Goal: Navigation & Orientation: Find specific page/section

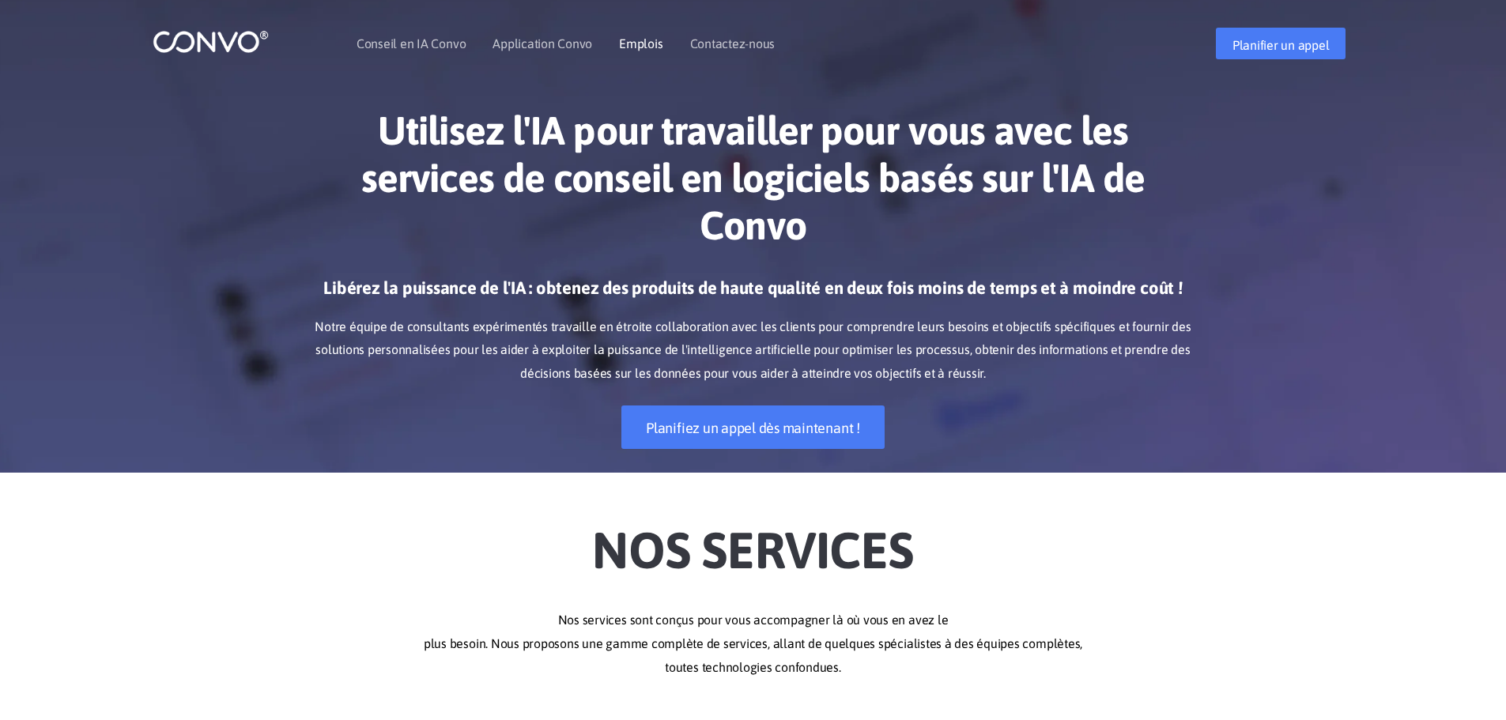
click at [646, 47] on font "Emplois" at bounding box center [640, 43] width 43 height 14
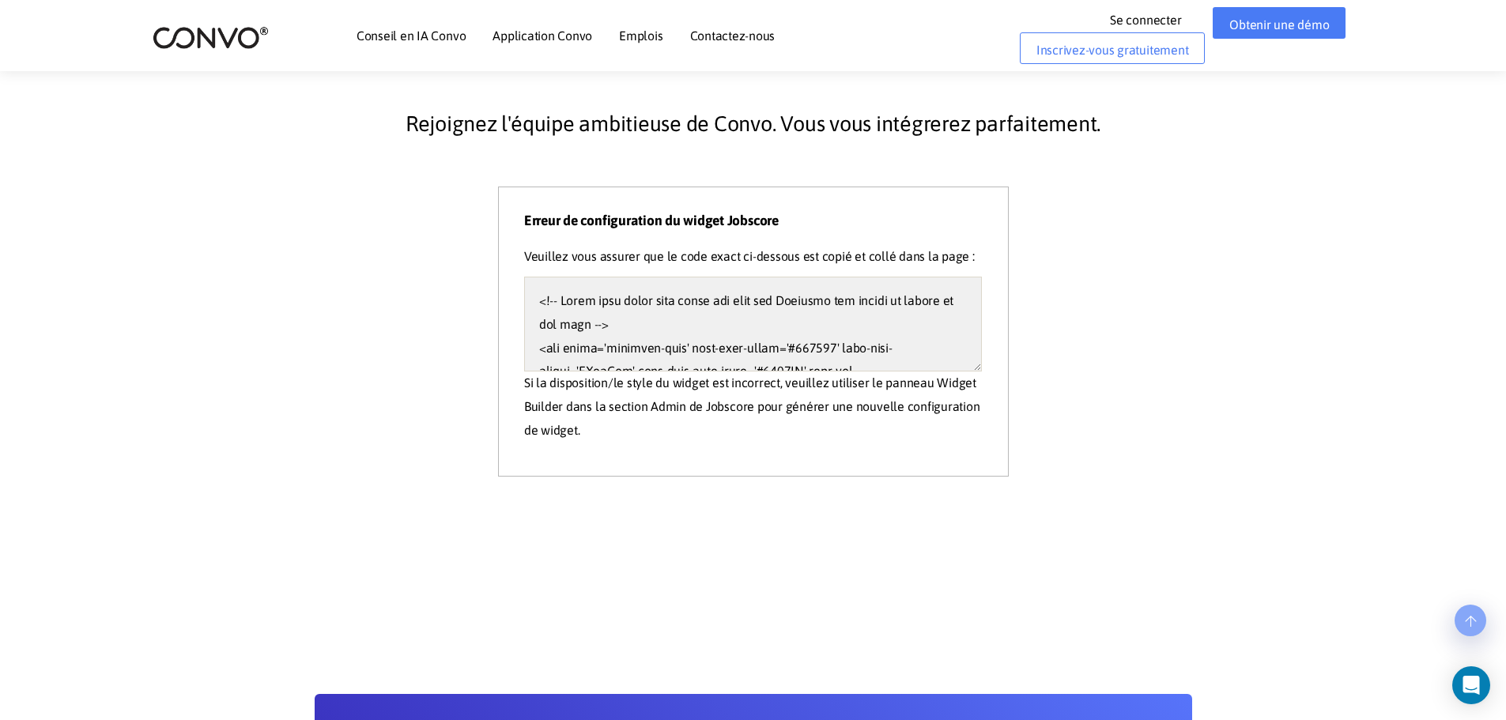
scroll to position [395, 0]
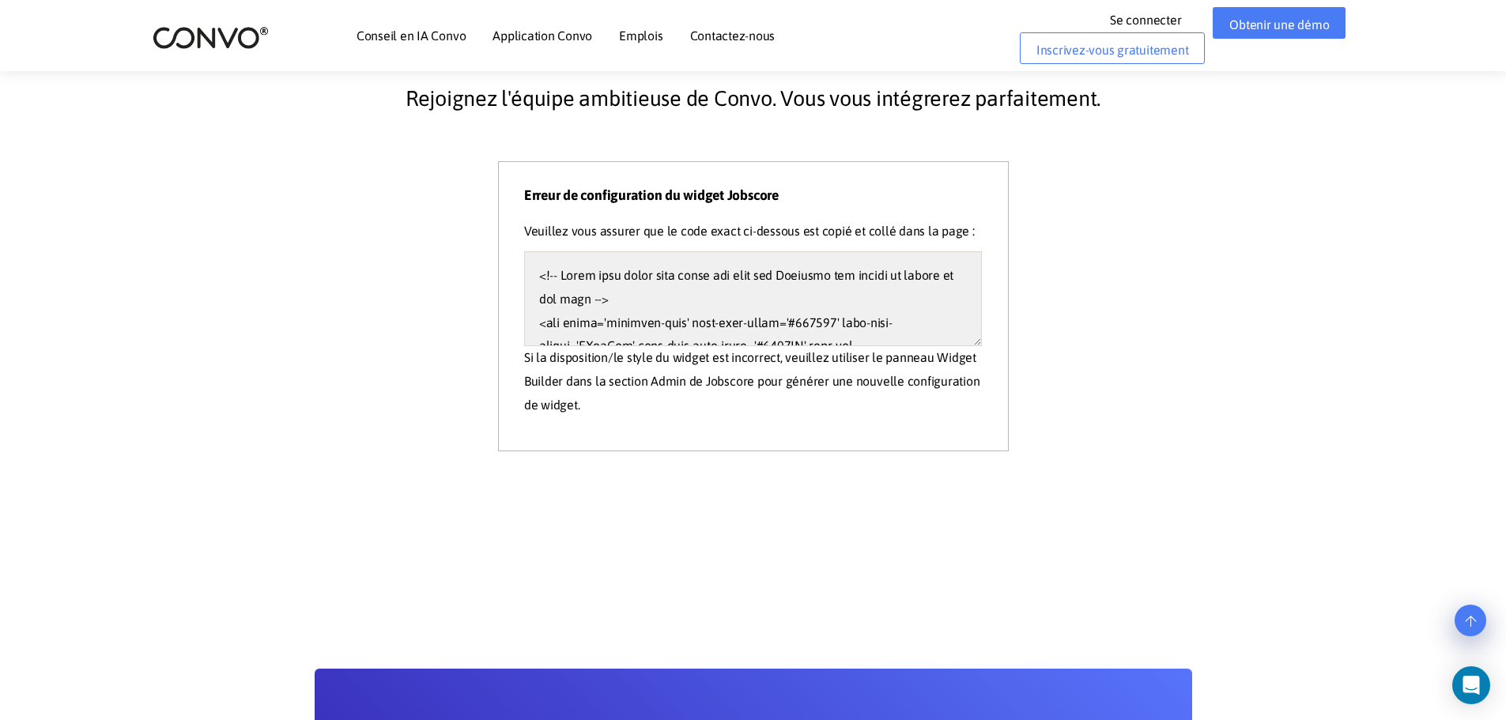
click at [1143, 17] on font "Se connecter" at bounding box center [1145, 20] width 71 height 14
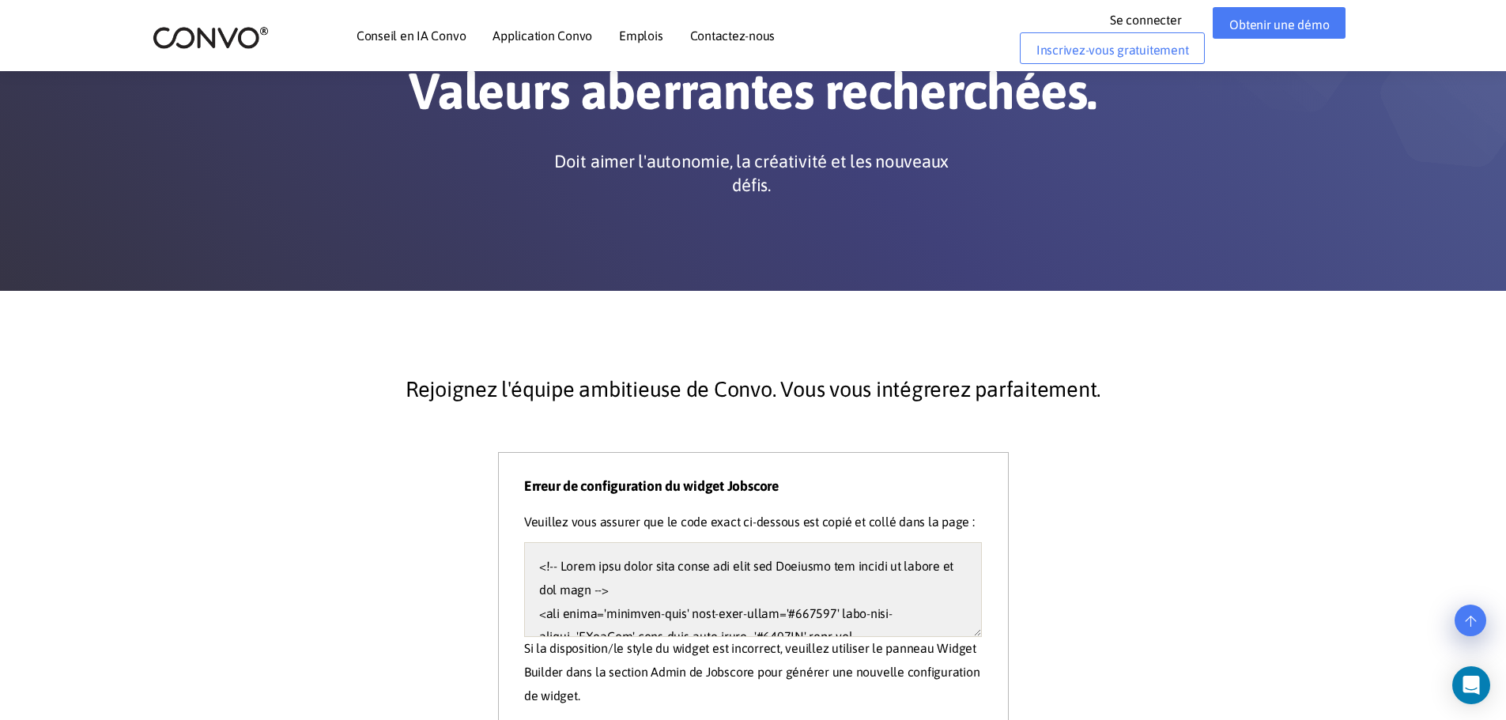
scroll to position [0, 0]
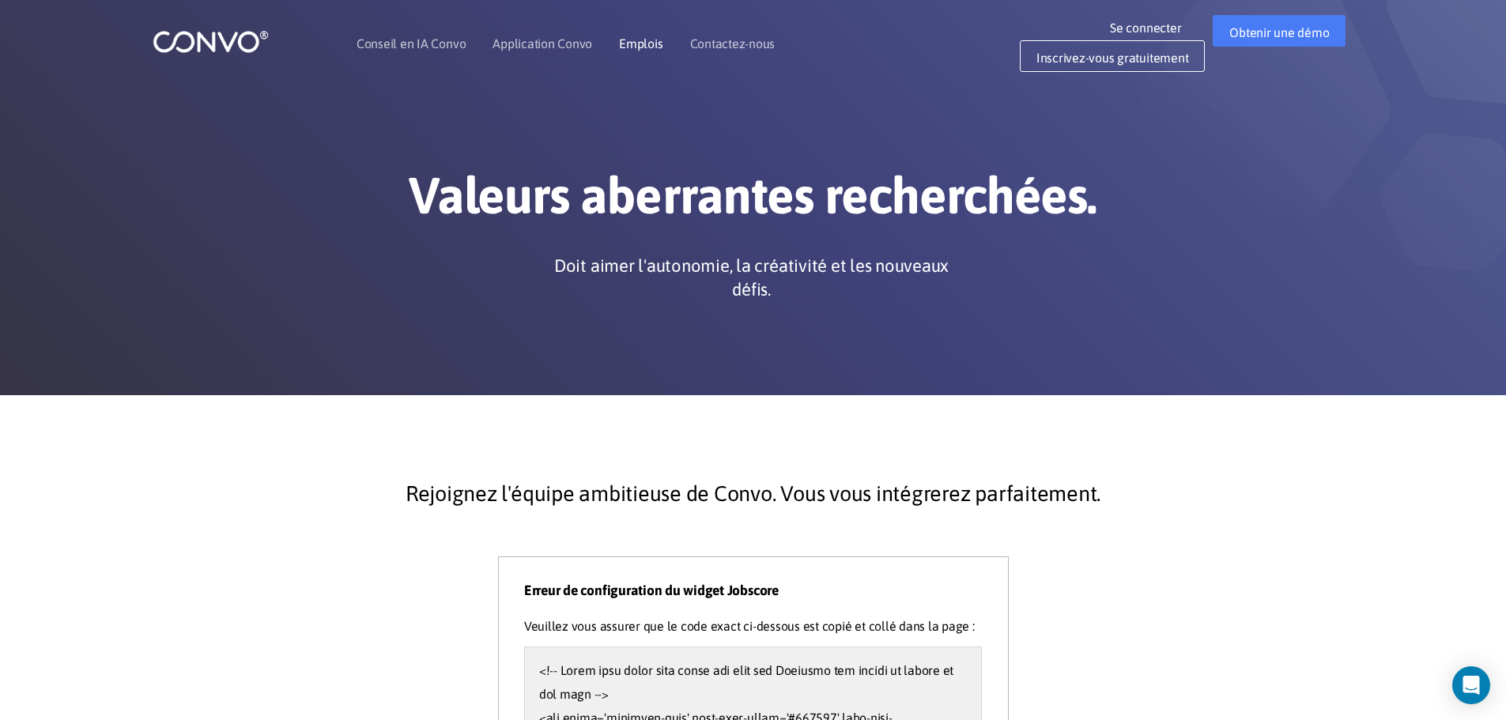
click at [633, 37] on font "Emplois" at bounding box center [640, 43] width 43 height 14
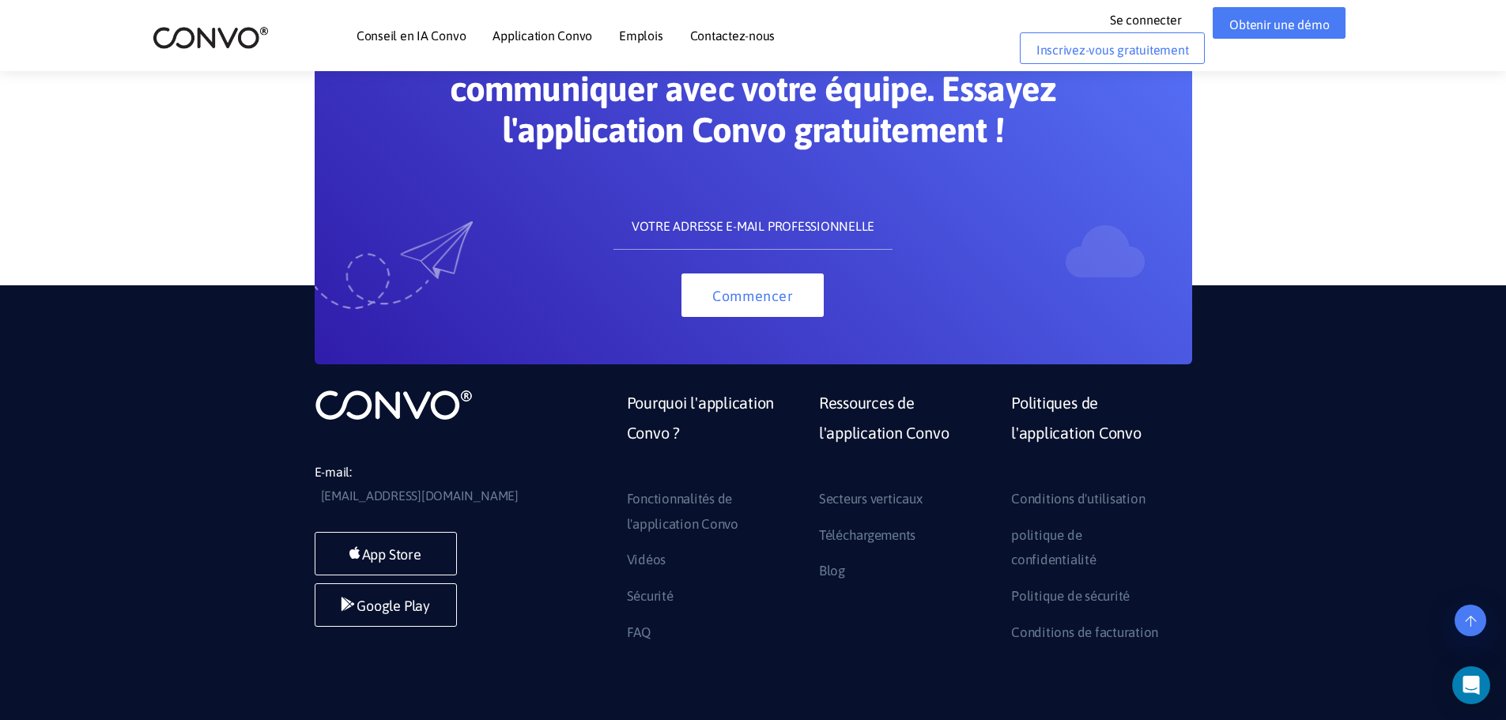
scroll to position [1173, 0]
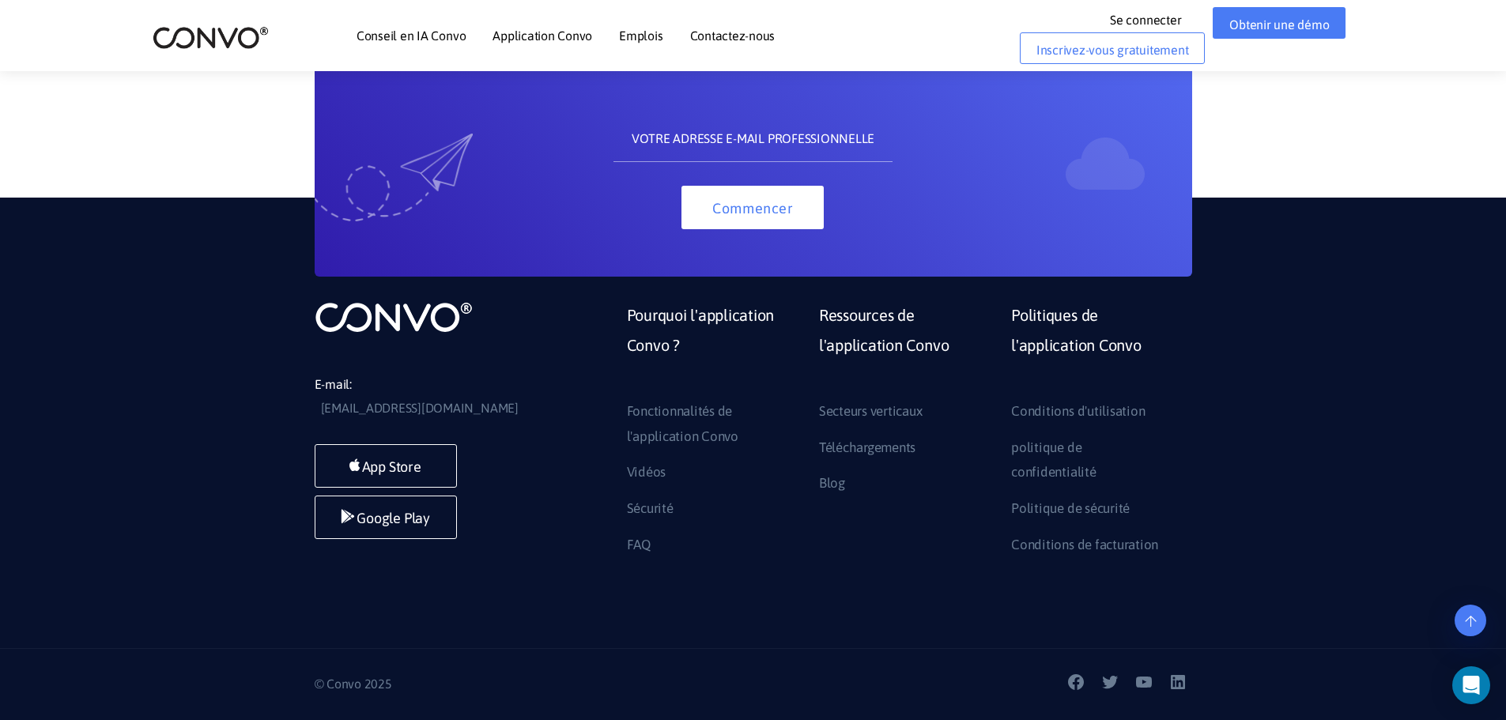
click at [729, 36] on font "Contactez-nous" at bounding box center [732, 35] width 85 height 14
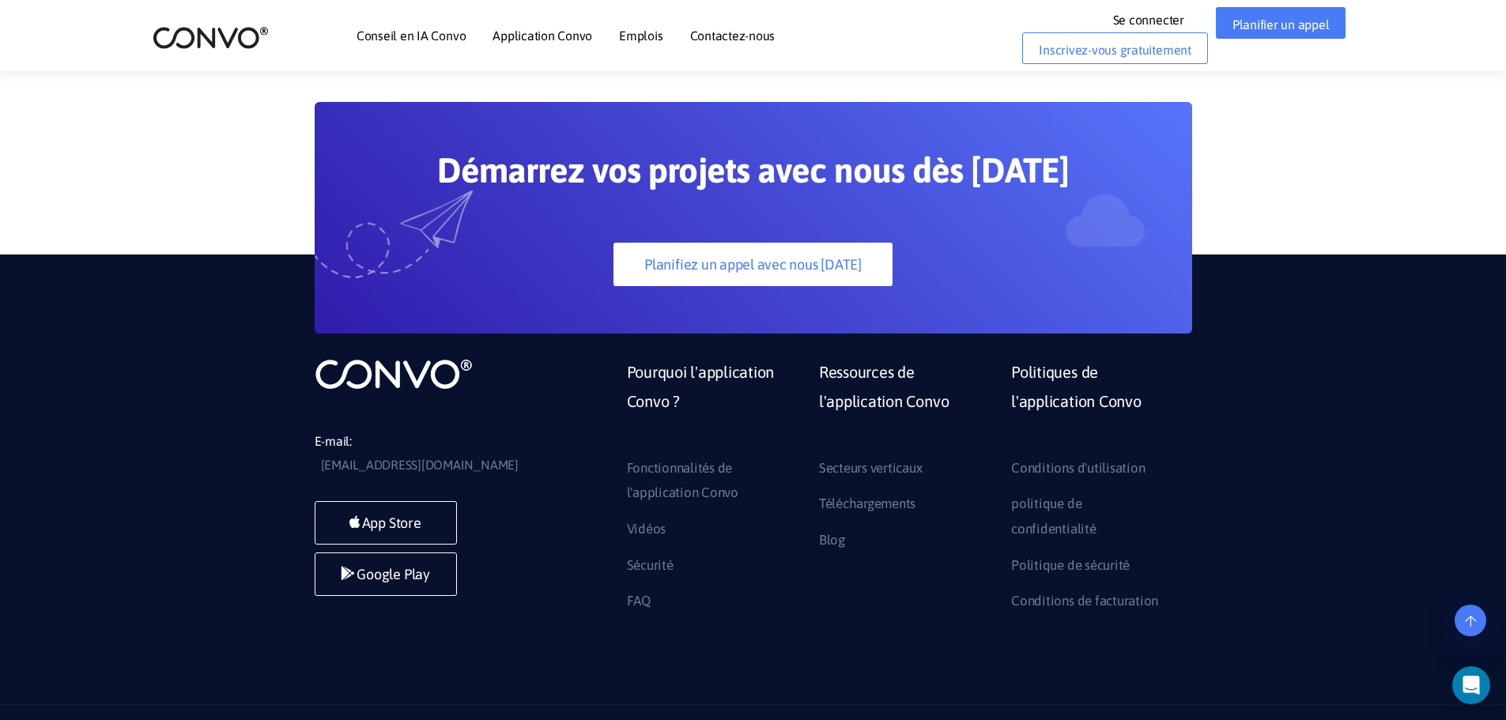
scroll to position [1237, 0]
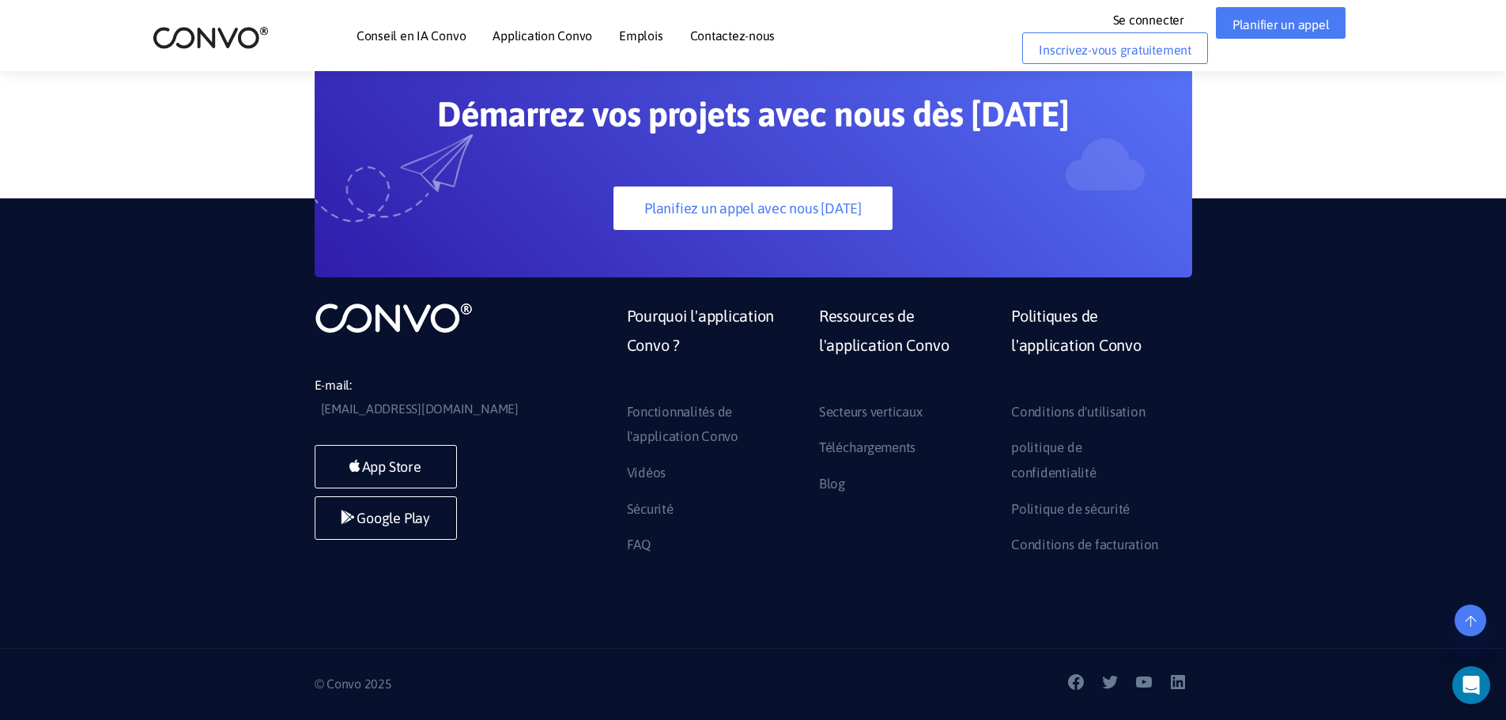
click at [726, 33] on font "Contactez-nous" at bounding box center [732, 35] width 85 height 14
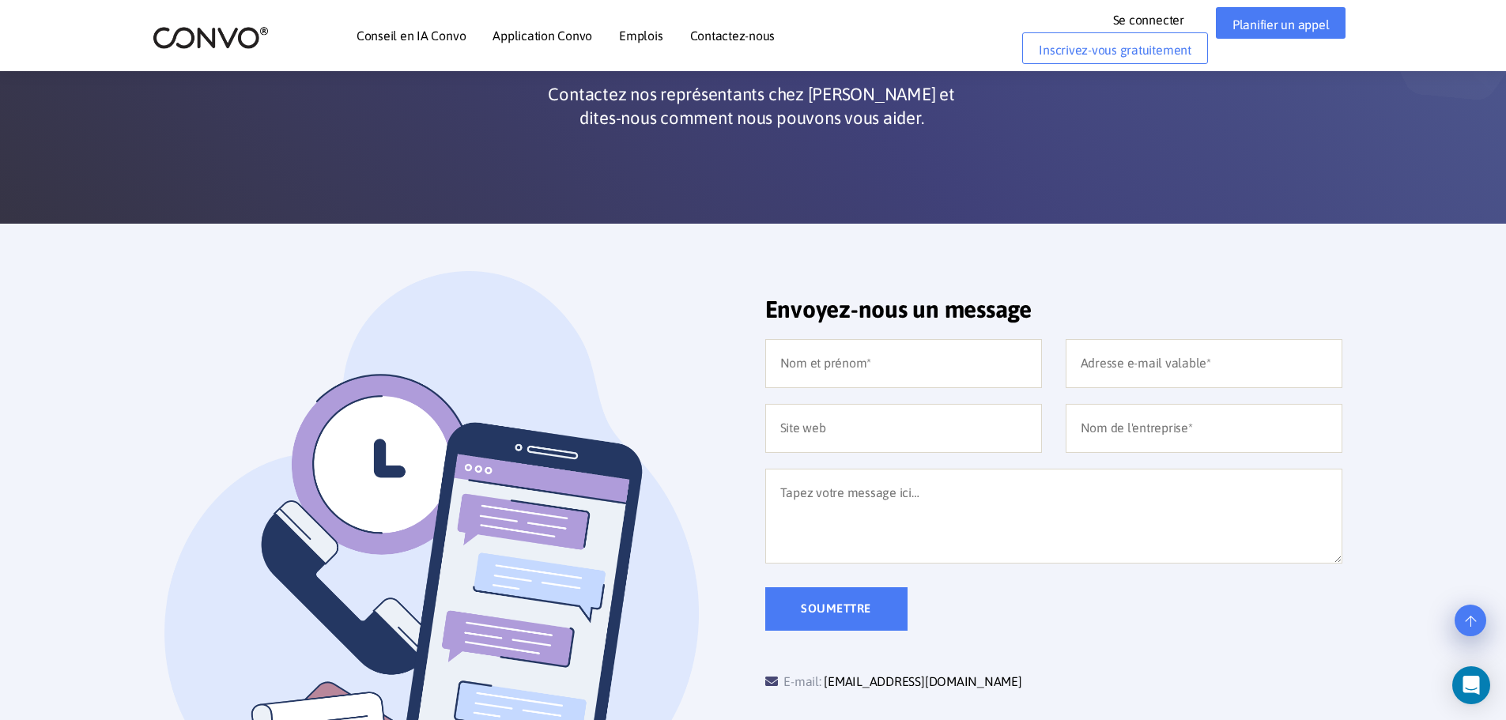
scroll to position [158, 0]
